Goal: Task Accomplishment & Management: Use online tool/utility

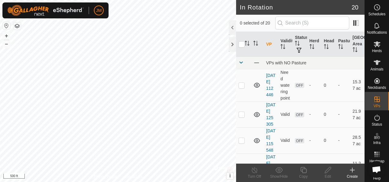
checkbox input "true"
click at [329, 170] on icon at bounding box center [328, 169] width 8 height 7
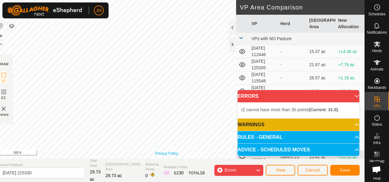
click at [165, 159] on div "Privacy Policy Contact Us Status: OFF Type: Inclusion Zone + – ⇧ i © Mapbox , ©…" at bounding box center [179, 91] width 370 height 182
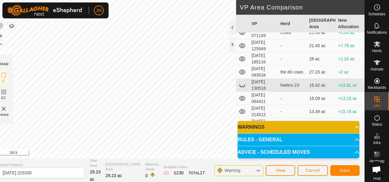
scroll to position [92, 0]
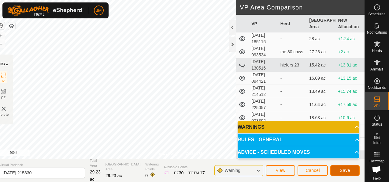
click at [344, 169] on span "Save" at bounding box center [345, 170] width 10 height 5
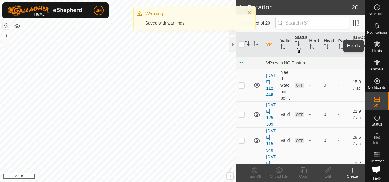
click at [376, 45] on icon at bounding box center [377, 44] width 7 height 6
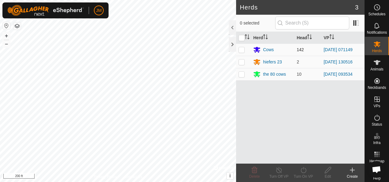
click at [244, 48] on p-checkbox at bounding box center [242, 49] width 6 height 5
checkbox input "true"
click at [303, 171] on icon at bounding box center [304, 169] width 8 height 7
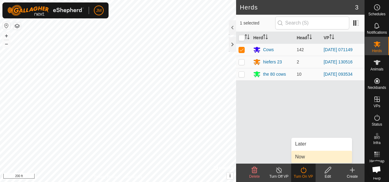
click at [305, 153] on link "Now" at bounding box center [322, 157] width 61 height 12
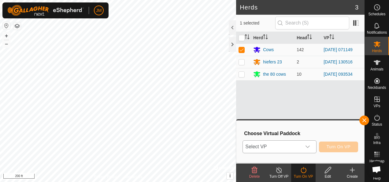
click at [310, 145] on icon "dropdown trigger" at bounding box center [307, 146] width 5 height 5
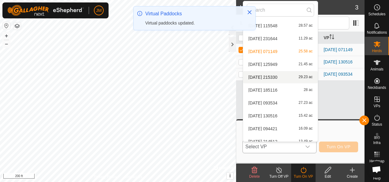
scroll to position [68, 0]
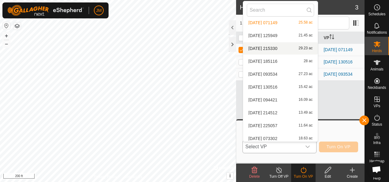
click at [273, 46] on li "[DATE] 215330 29.23 ac" at bounding box center [280, 48] width 75 height 12
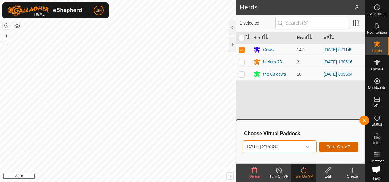
click at [340, 145] on span "Turn On VP" at bounding box center [339, 146] width 24 height 5
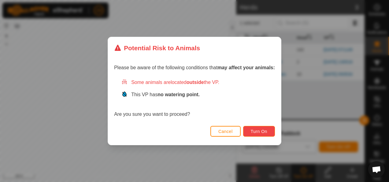
click at [263, 129] on span "Turn On" at bounding box center [259, 131] width 17 height 5
